Goal: Check status: Check status

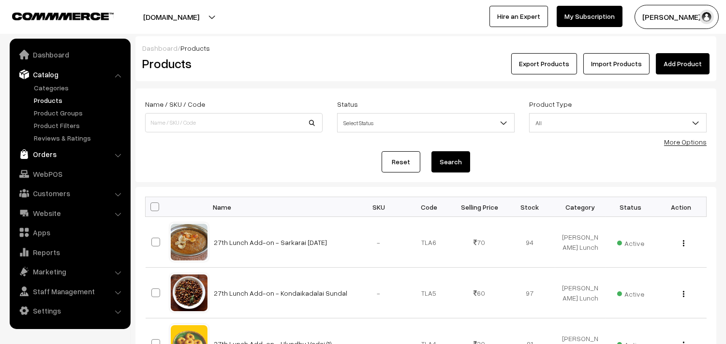
click at [46, 151] on link "Orders" at bounding box center [69, 154] width 115 height 17
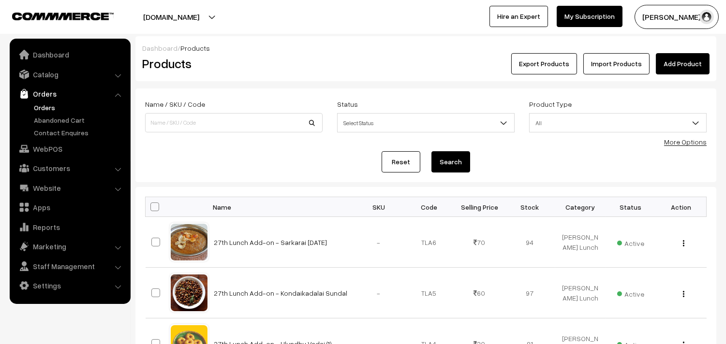
click at [49, 108] on link "Orders" at bounding box center [79, 108] width 96 height 10
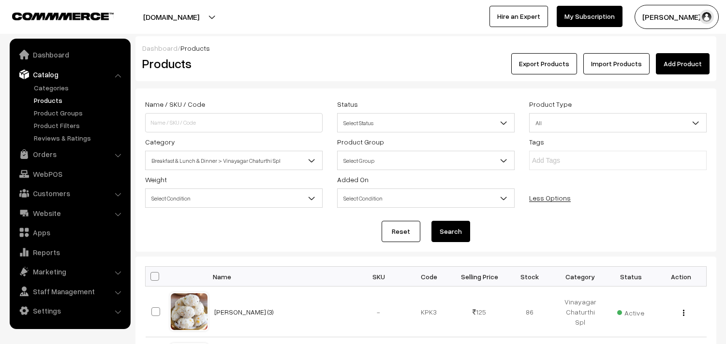
select select "100"
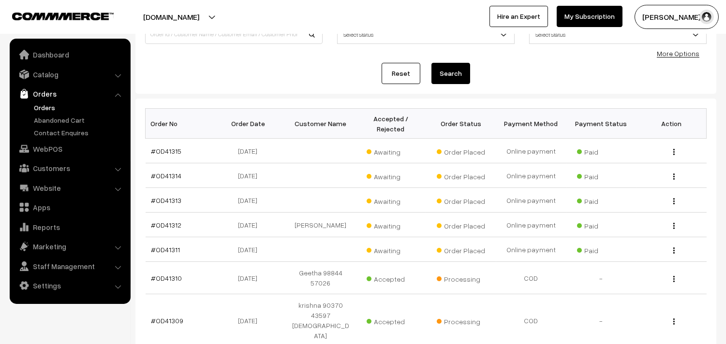
scroll to position [107, 0]
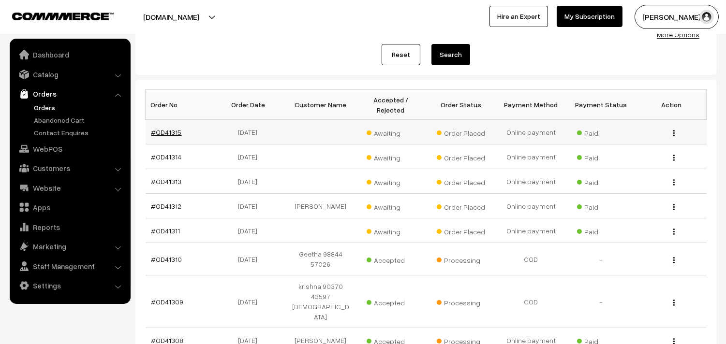
click at [175, 131] on link "#OD41315" at bounding box center [166, 132] width 30 height 8
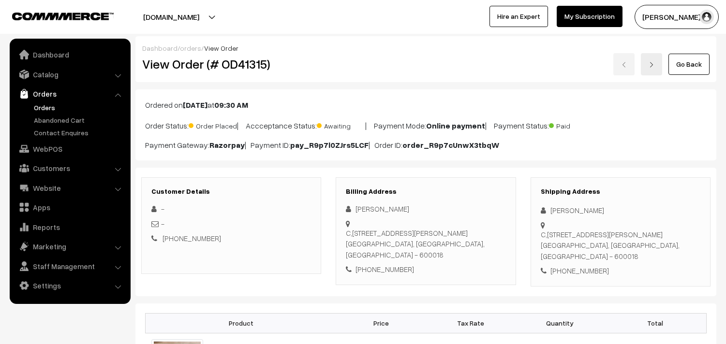
scroll to position [161, 0]
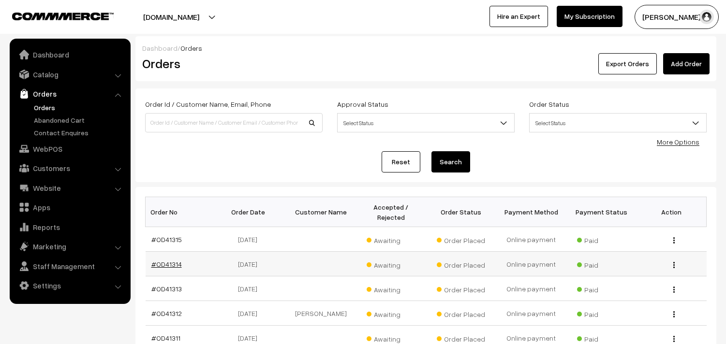
scroll to position [107, 0]
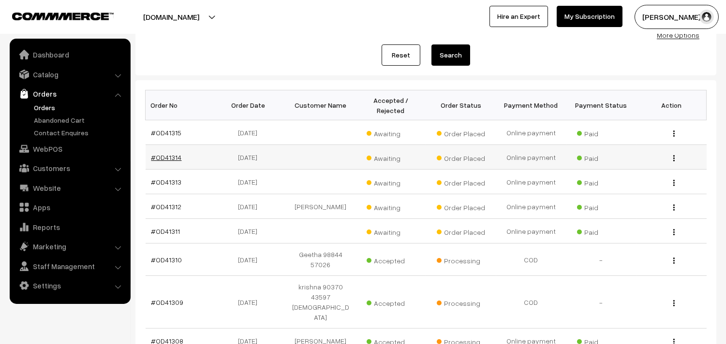
click at [161, 153] on link "#OD41314" at bounding box center [166, 157] width 30 height 8
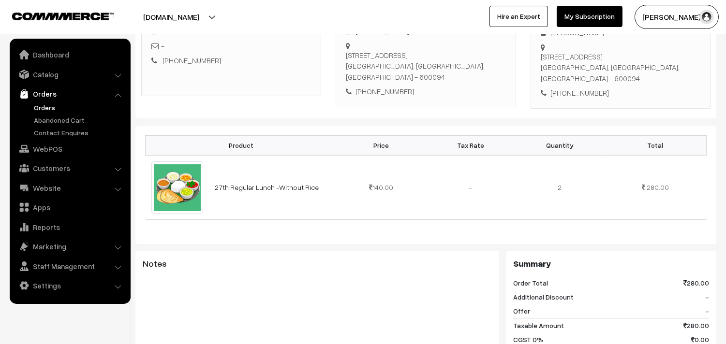
scroll to position [215, 0]
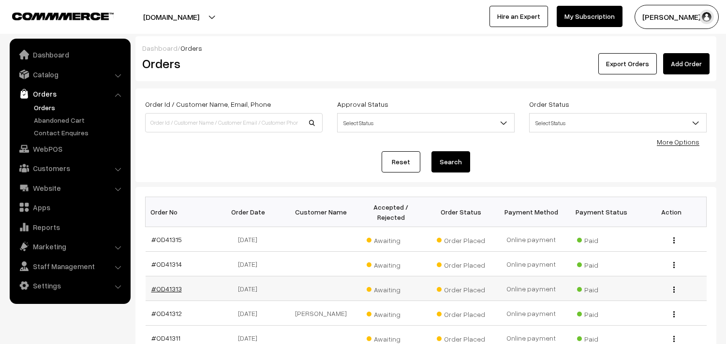
scroll to position [106, 0]
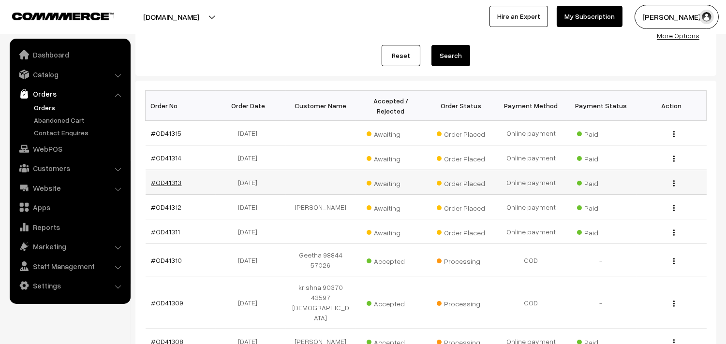
click at [172, 181] on link "#OD41313" at bounding box center [166, 183] width 30 height 8
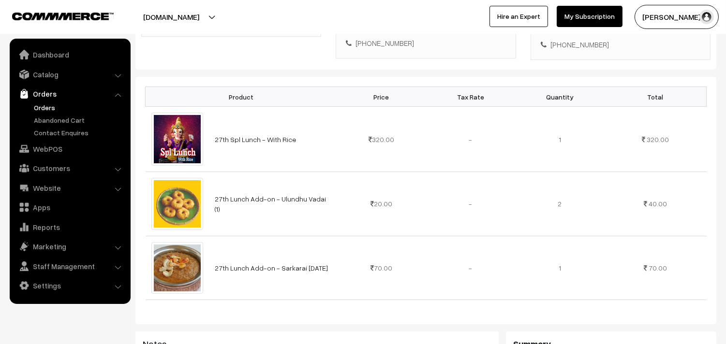
scroll to position [322, 0]
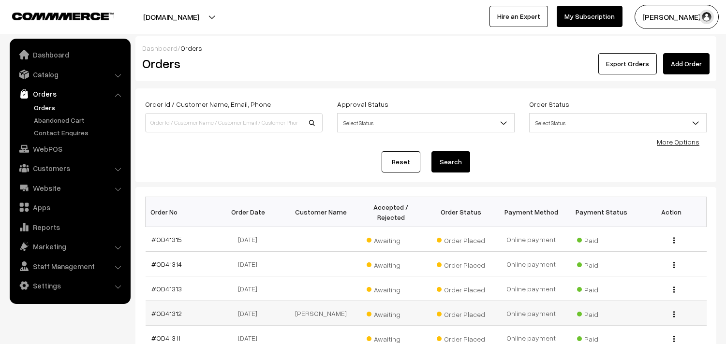
scroll to position [105, 0]
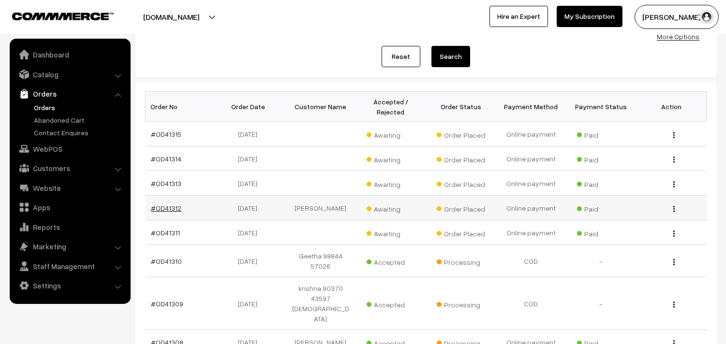
click at [173, 206] on link "#OD41312" at bounding box center [166, 208] width 30 height 8
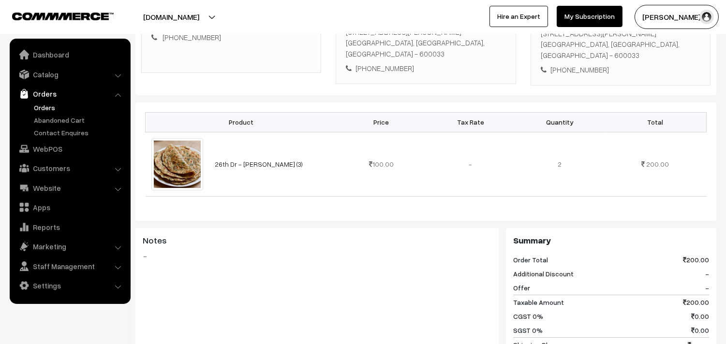
scroll to position [215, 0]
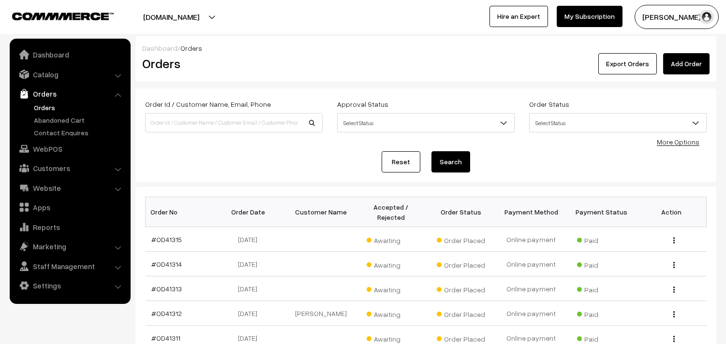
scroll to position [105, 0]
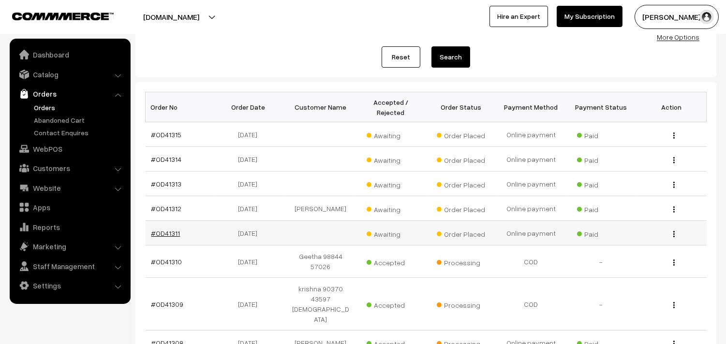
click at [170, 233] on link "#OD41311" at bounding box center [165, 233] width 29 height 8
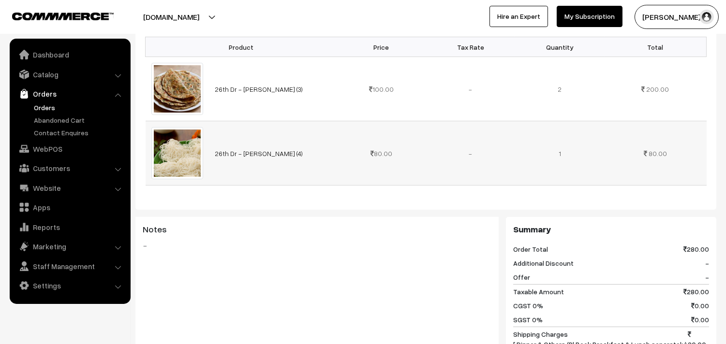
scroll to position [269, 0]
